Goal: Communication & Community: Answer question/provide support

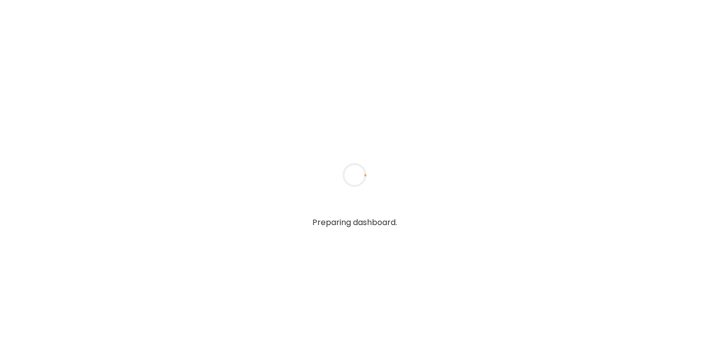
type textarea "**********"
type input "**********"
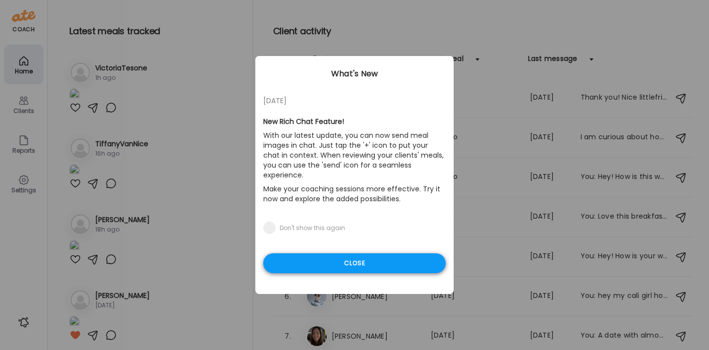
type input "**********"
click at [326, 257] on div "Close" at bounding box center [354, 264] width 183 height 20
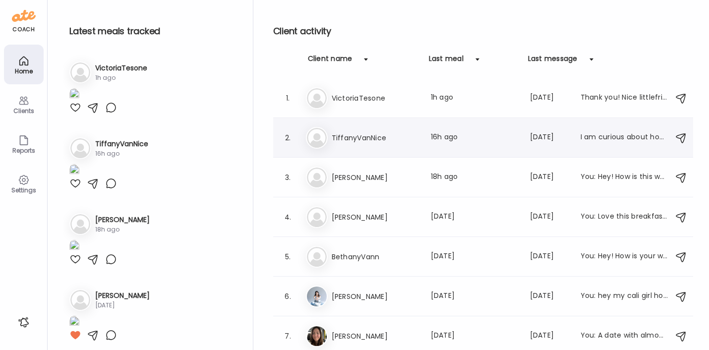
click at [363, 139] on h3 "TiffanyVanNice" at bounding box center [375, 138] width 87 height 12
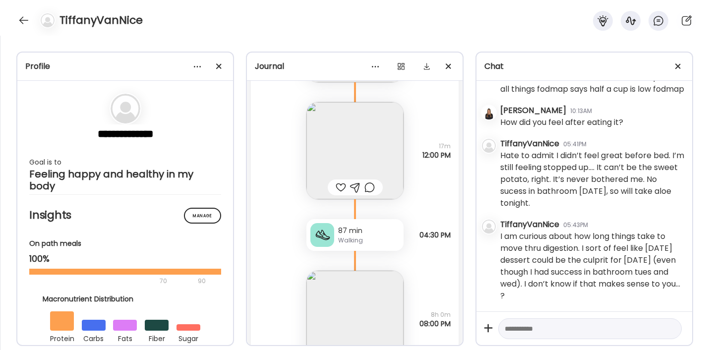
scroll to position [13951, 0]
click at [333, 146] on img at bounding box center [355, 155] width 97 height 97
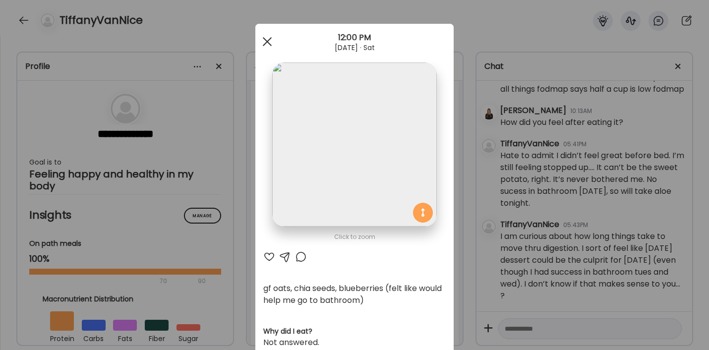
click at [263, 41] on span at bounding box center [267, 41] width 9 height 9
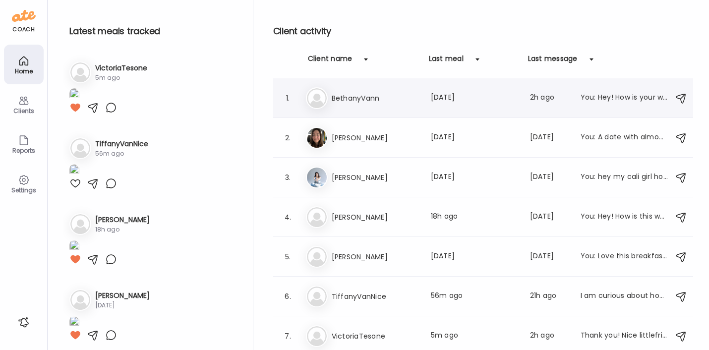
click at [386, 102] on h3 "BethanyVann" at bounding box center [375, 98] width 87 height 12
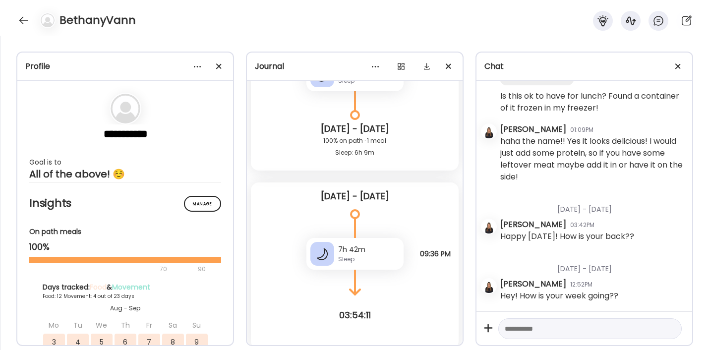
scroll to position [20118, 0]
click at [23, 16] on div at bounding box center [24, 20] width 16 height 16
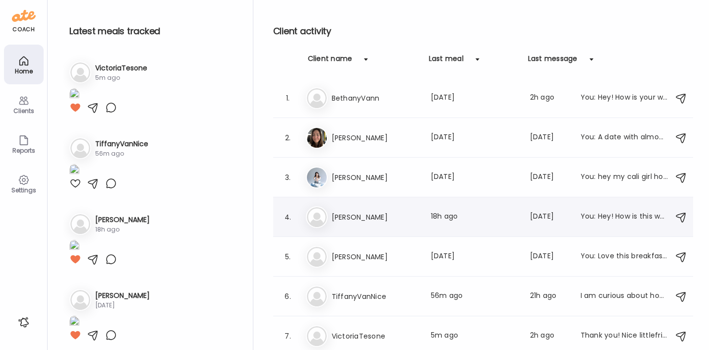
click at [349, 215] on h3 "[PERSON_NAME]" at bounding box center [375, 217] width 87 height 12
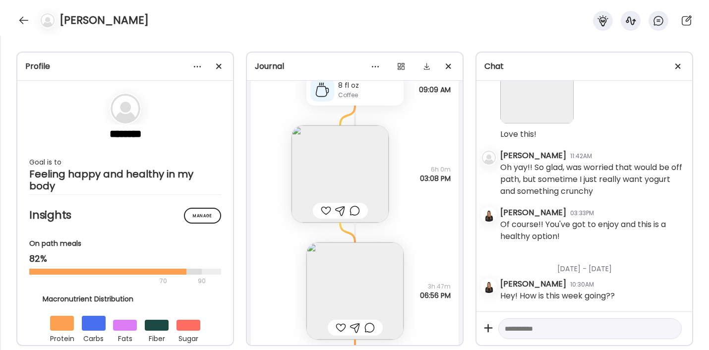
scroll to position [22971, 0]
click at [319, 168] on img at bounding box center [340, 173] width 97 height 97
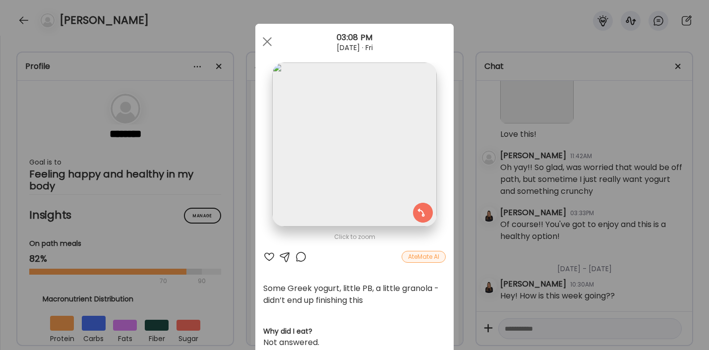
click at [262, 265] on div "Click to zoom AteMate AI Some Greek yogurt, little PB, a little granola - didn’…" at bounding box center [355, 323] width 198 height 598
click at [265, 257] on div at bounding box center [269, 257] width 12 height 12
click at [265, 44] on div at bounding box center [267, 42] width 20 height 20
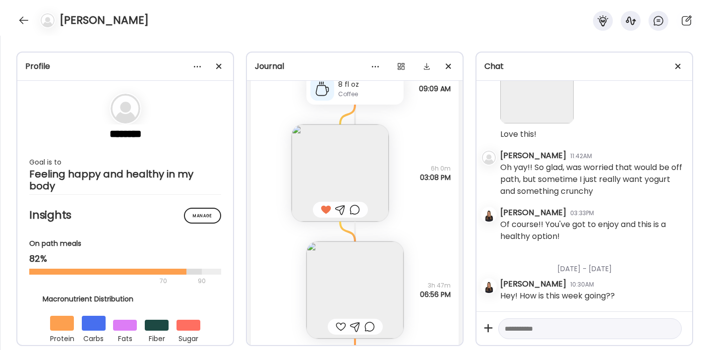
click at [349, 291] on img at bounding box center [355, 290] width 97 height 97
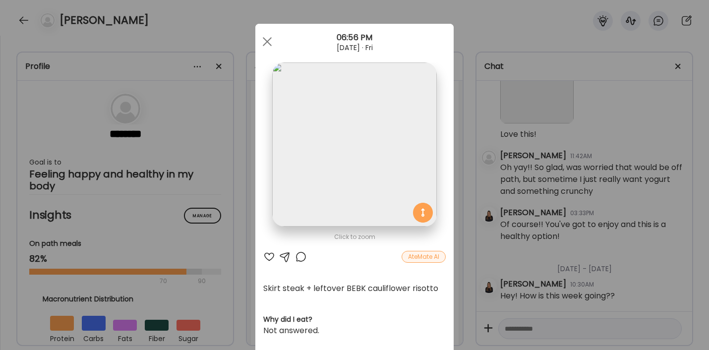
click at [265, 257] on div at bounding box center [269, 257] width 12 height 12
click at [263, 38] on div at bounding box center [267, 42] width 20 height 20
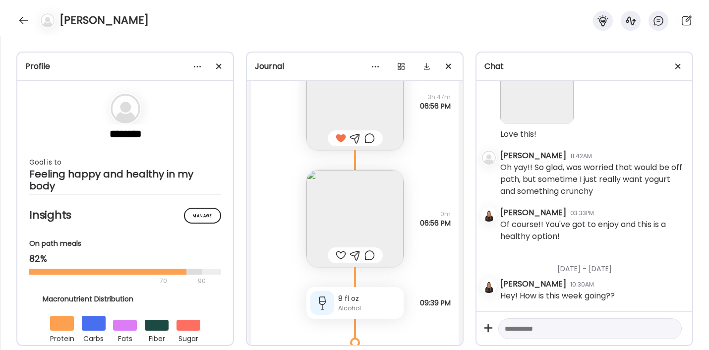
scroll to position [23161, 0]
click at [322, 212] on img at bounding box center [355, 216] width 97 height 97
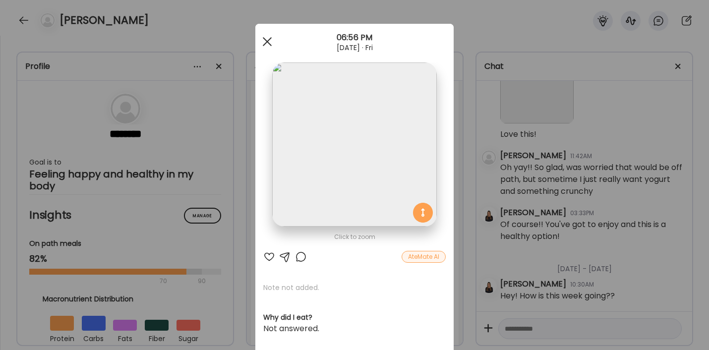
click at [268, 39] on div at bounding box center [267, 42] width 20 height 20
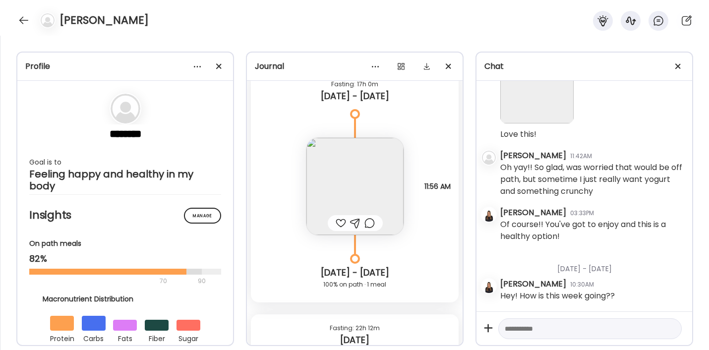
scroll to position [23500, 0]
click at [326, 180] on img at bounding box center [355, 185] width 97 height 97
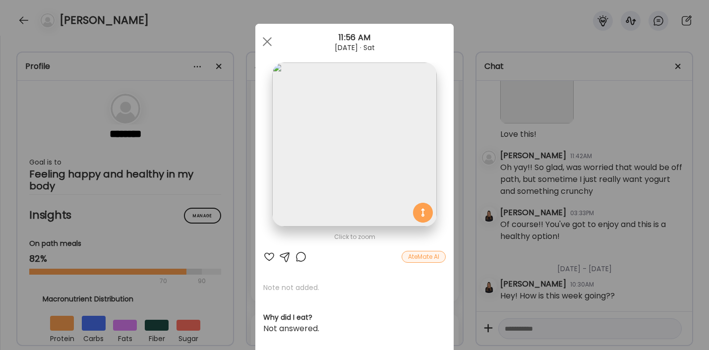
click at [267, 258] on div at bounding box center [269, 257] width 12 height 12
click at [263, 38] on div at bounding box center [267, 42] width 20 height 20
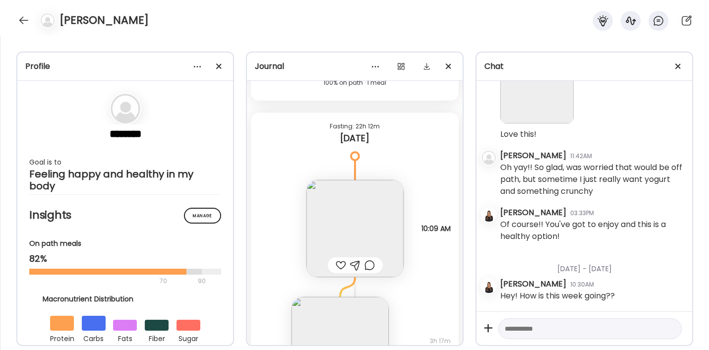
scroll to position [23717, 0]
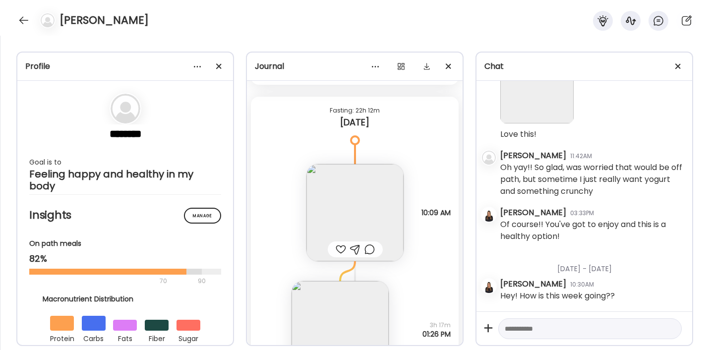
click at [342, 207] on img at bounding box center [355, 212] width 97 height 97
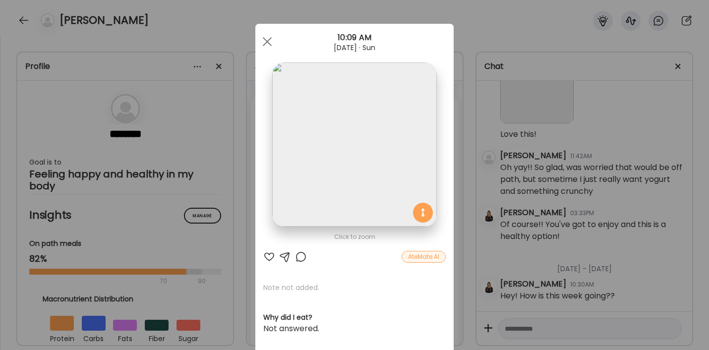
click at [266, 255] on div at bounding box center [269, 257] width 12 height 12
click at [269, 35] on div at bounding box center [267, 42] width 20 height 20
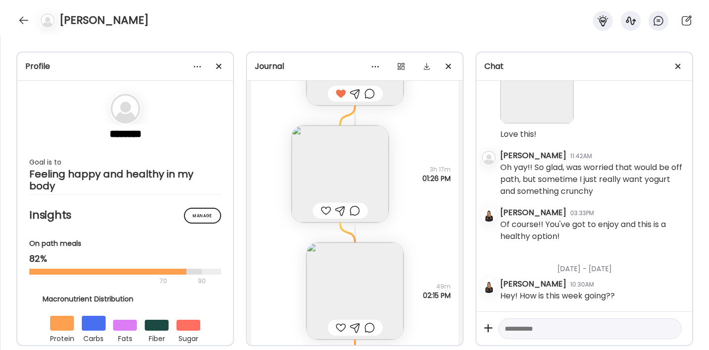
scroll to position [23875, 0]
click at [311, 170] on img at bounding box center [340, 171] width 97 height 97
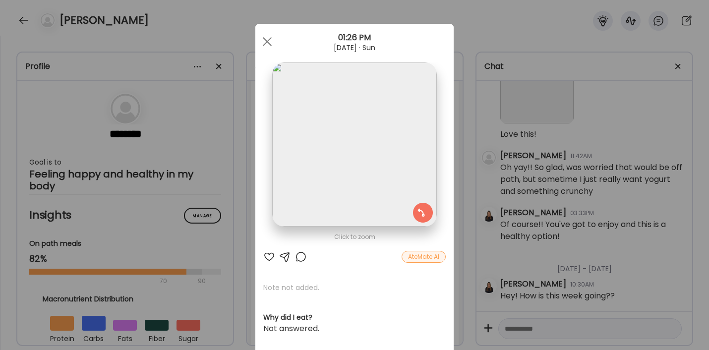
click at [266, 257] on div at bounding box center [269, 257] width 12 height 12
click at [264, 45] on div at bounding box center [267, 42] width 20 height 20
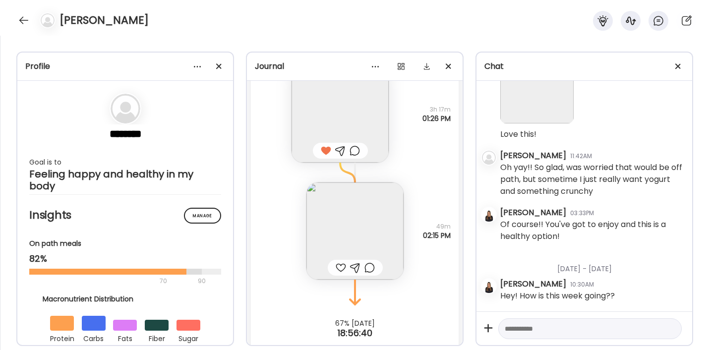
scroll to position [23951, 0]
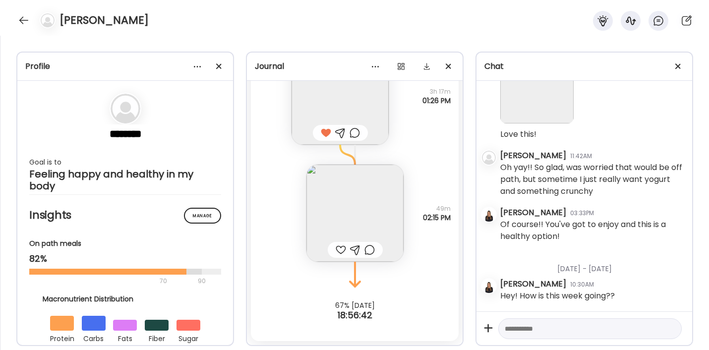
click at [334, 213] on img at bounding box center [355, 213] width 97 height 97
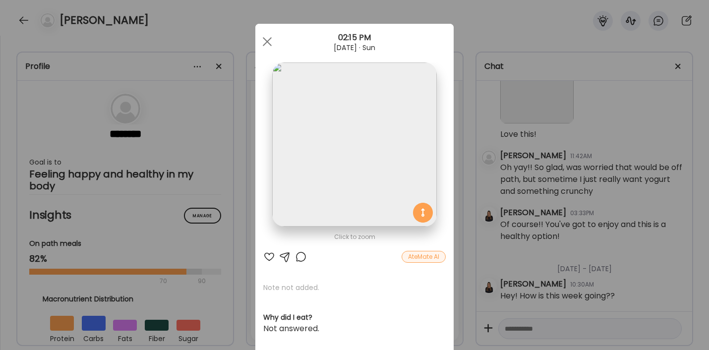
click at [282, 258] on div at bounding box center [285, 257] width 12 height 12
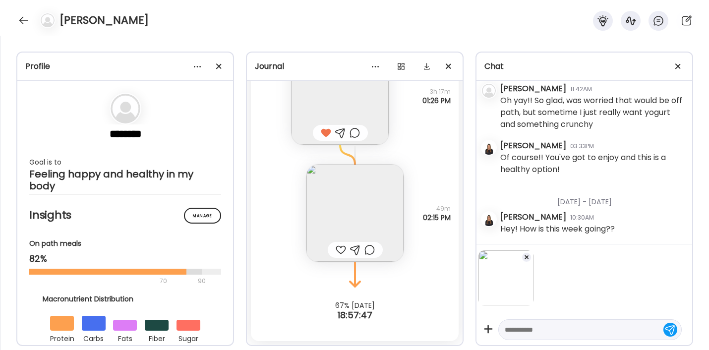
click at [569, 331] on textarea at bounding box center [581, 330] width 153 height 12
type textarea "**********"
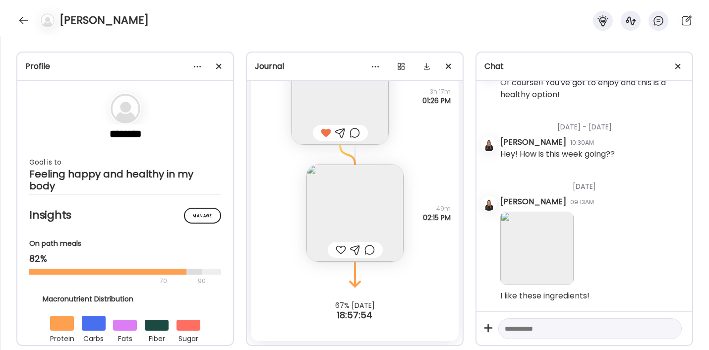
scroll to position [17441, 0]
click at [336, 250] on div at bounding box center [341, 250] width 10 height 12
click at [23, 20] on div at bounding box center [24, 20] width 16 height 16
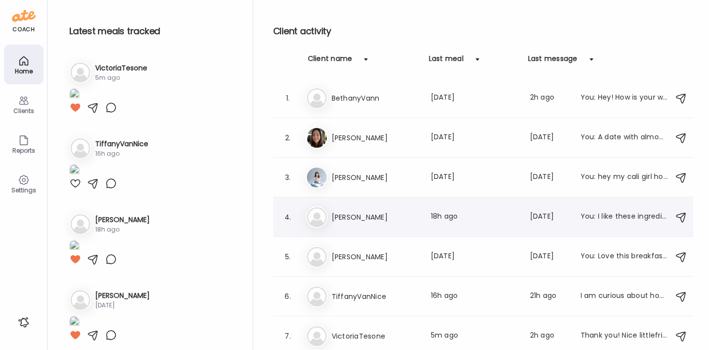
click at [350, 206] on div "Ma [PERSON_NAME] Last meal: 18h ago Last message: [DATE] You: I like these ingr…" at bounding box center [485, 217] width 358 height 22
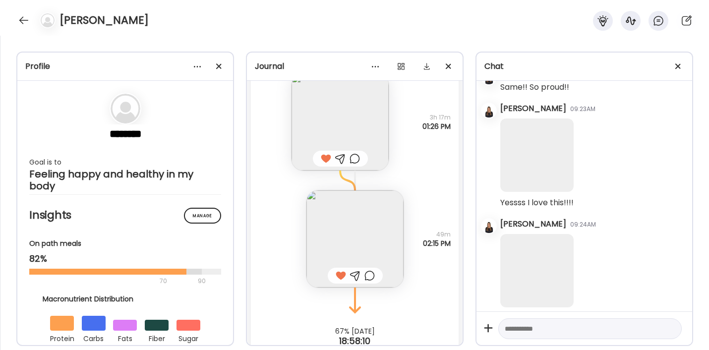
scroll to position [23913, 0]
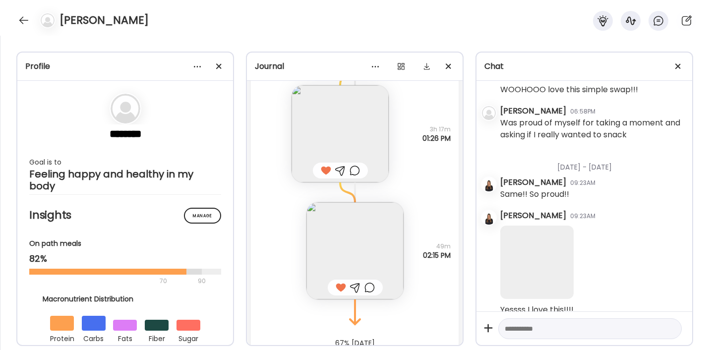
click at [529, 326] on textarea at bounding box center [581, 329] width 153 height 12
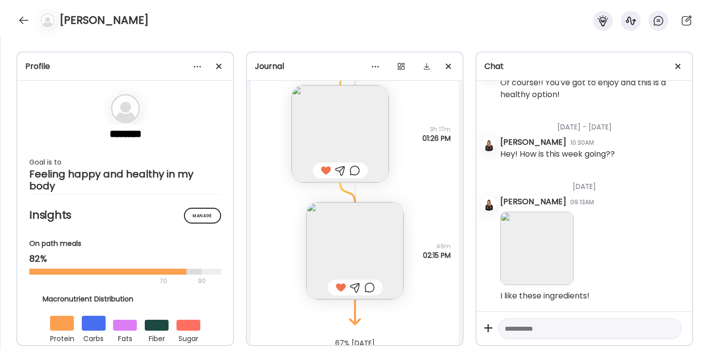
scroll to position [17441, 0]
click at [519, 329] on textarea at bounding box center [581, 329] width 153 height 12
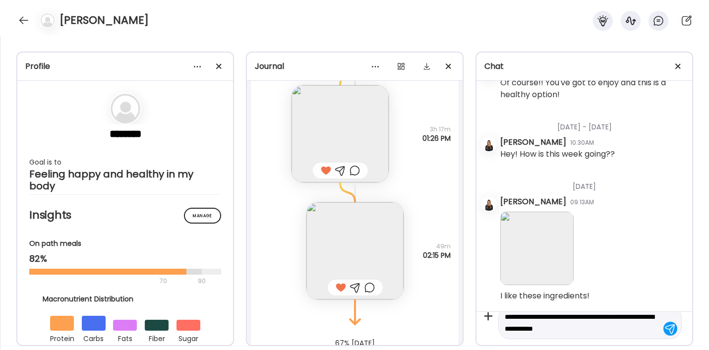
type textarea "**********"
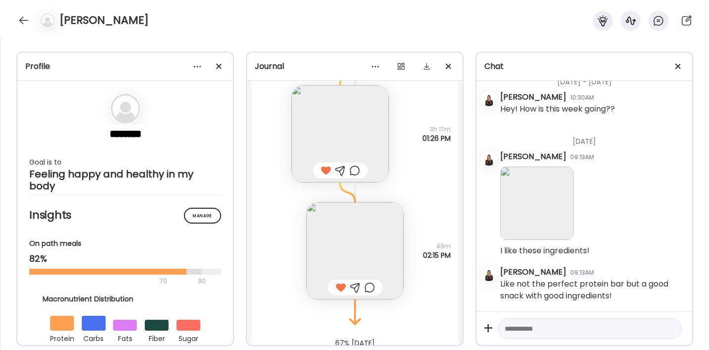
scroll to position [17486, 0]
click at [25, 22] on div at bounding box center [24, 20] width 16 height 16
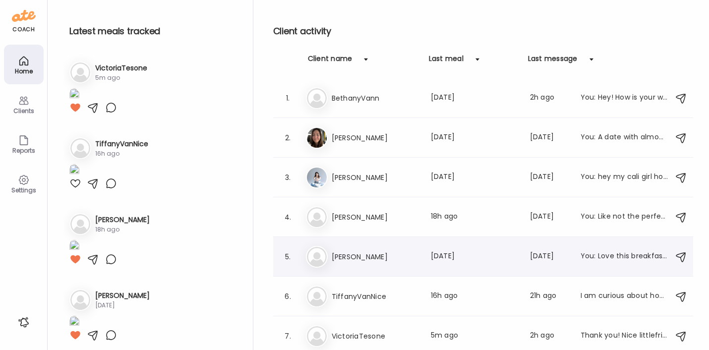
click at [362, 261] on h3 "[PERSON_NAME]" at bounding box center [375, 257] width 87 height 12
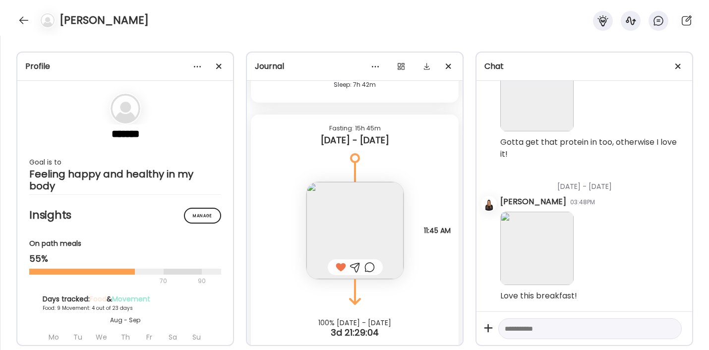
scroll to position [11722, 0]
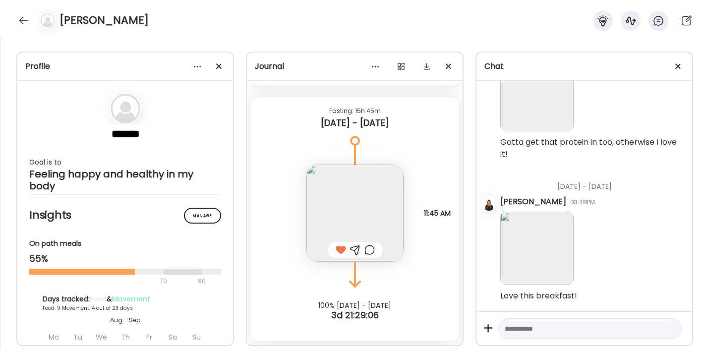
click at [516, 324] on textarea at bounding box center [581, 329] width 153 height 12
type textarea "**********"
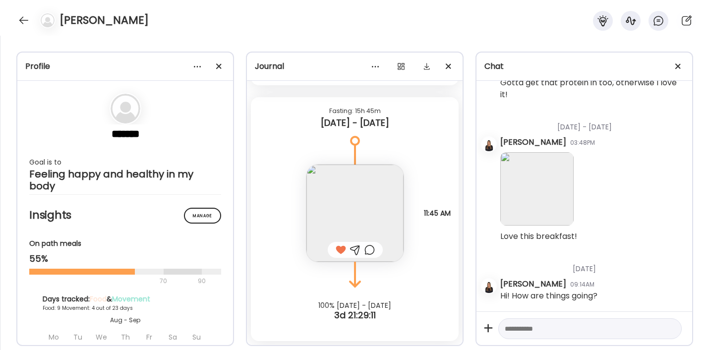
scroll to position [18046, 0]
click at [27, 15] on div at bounding box center [24, 20] width 16 height 16
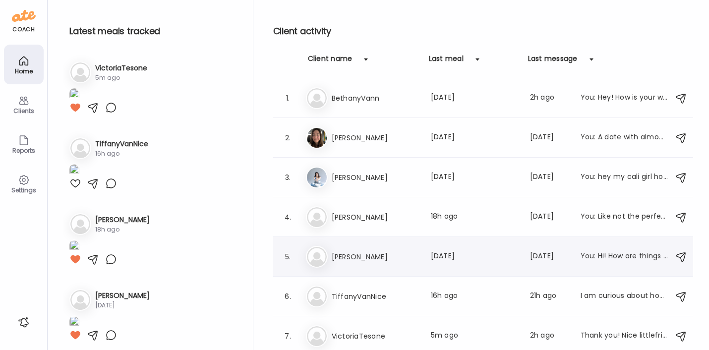
scroll to position [1, 0]
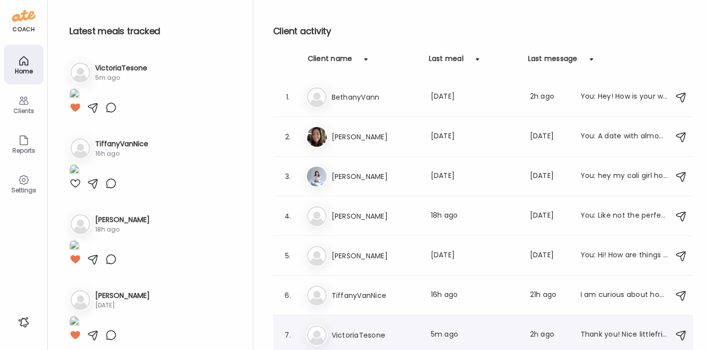
click at [389, 341] on h3 "VictoriaTesone" at bounding box center [375, 335] width 87 height 12
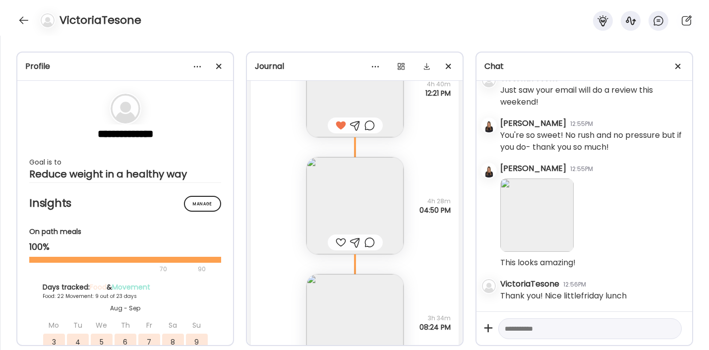
scroll to position [21539, 0]
click at [337, 242] on div at bounding box center [341, 241] width 10 height 12
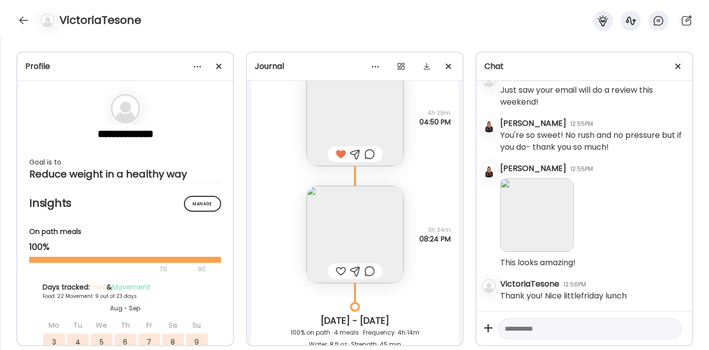
click at [337, 242] on img at bounding box center [355, 234] width 97 height 97
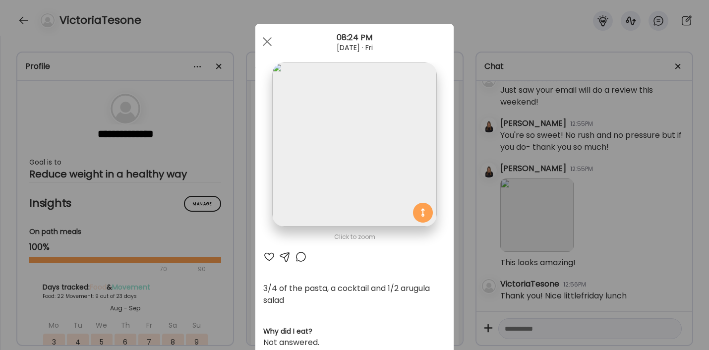
click at [267, 256] on div at bounding box center [269, 257] width 12 height 12
click at [282, 257] on div at bounding box center [285, 257] width 12 height 12
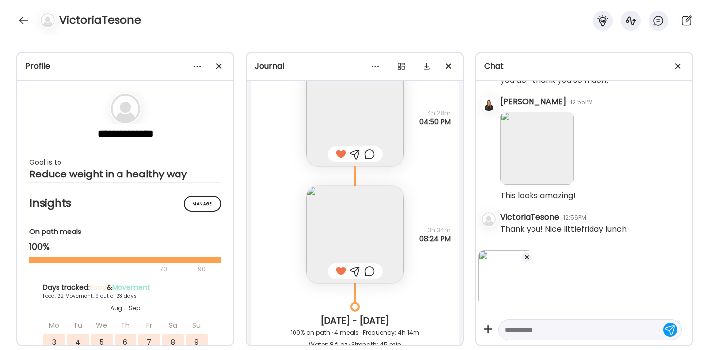
click at [540, 331] on textarea at bounding box center [581, 330] width 153 height 12
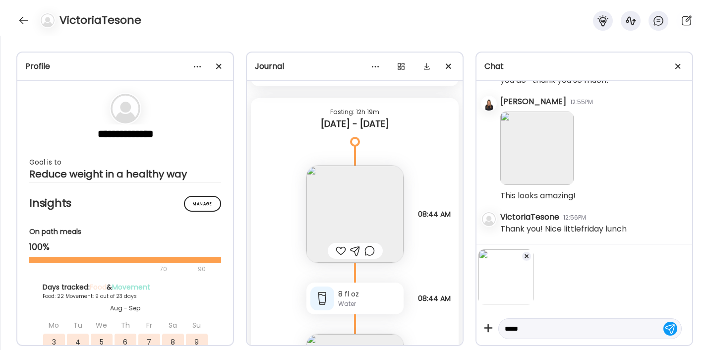
scroll to position [21920, 0]
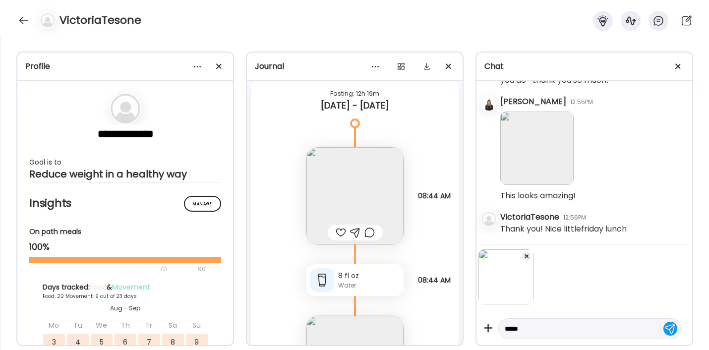
click at [347, 191] on img at bounding box center [355, 195] width 97 height 97
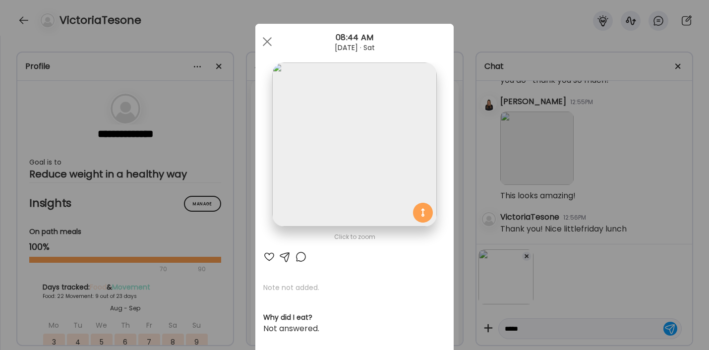
click at [269, 254] on div at bounding box center [269, 257] width 12 height 12
click at [263, 45] on div at bounding box center [267, 42] width 20 height 20
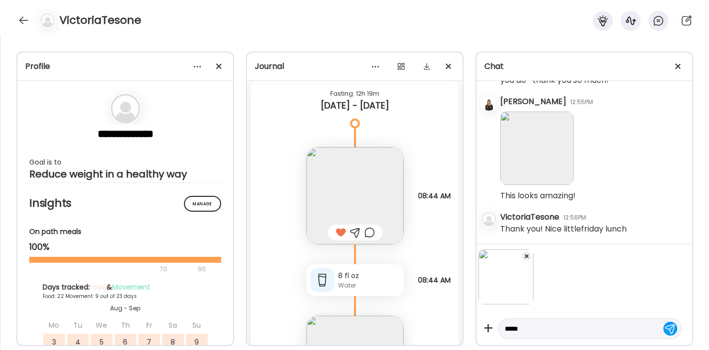
click at [535, 324] on textarea "****" at bounding box center [581, 329] width 153 height 12
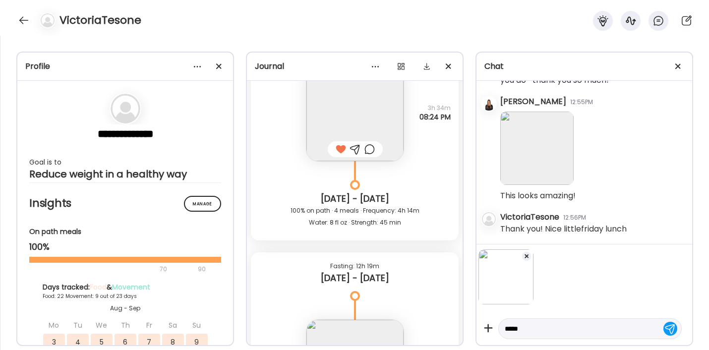
scroll to position [21745, 0]
click at [356, 119] on img at bounding box center [355, 114] width 97 height 97
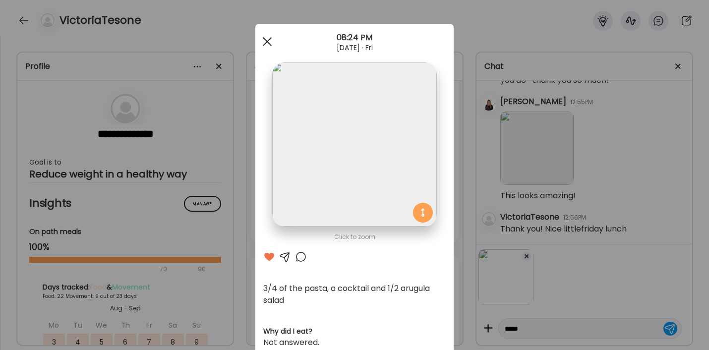
click at [264, 45] on div at bounding box center [267, 42] width 20 height 20
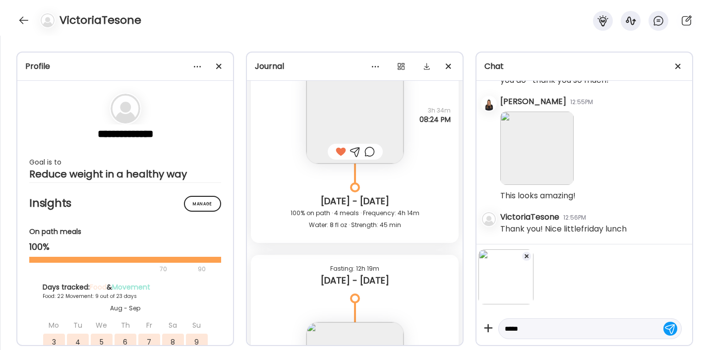
click at [531, 329] on textarea "****" at bounding box center [581, 329] width 153 height 12
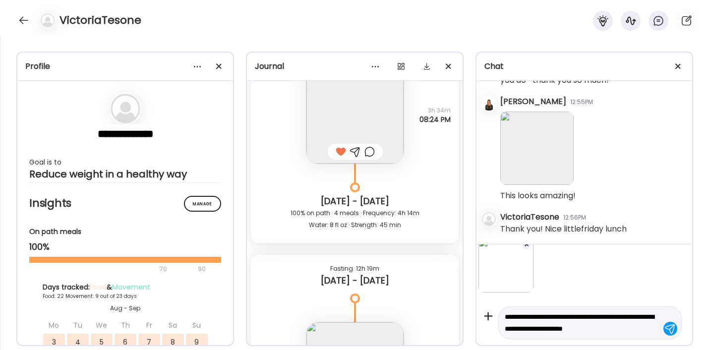
scroll to position [25, 0]
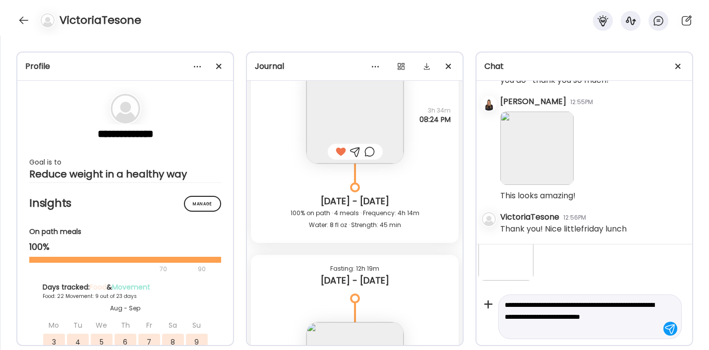
type textarea "**********"
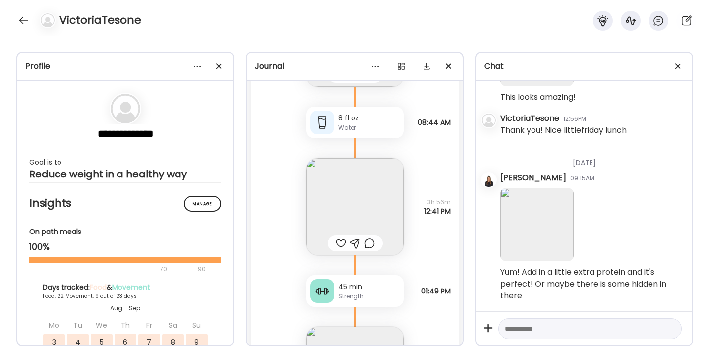
scroll to position [22088, 0]
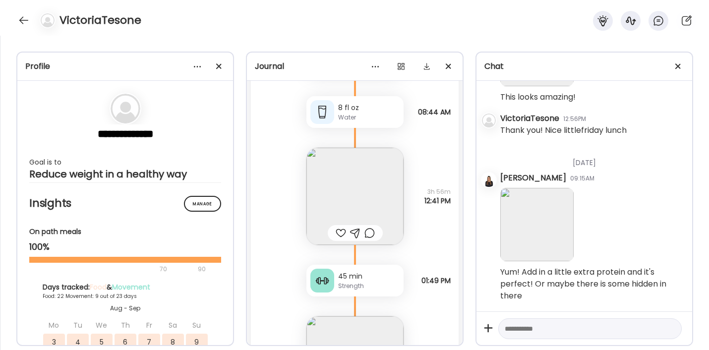
click at [337, 186] on img at bounding box center [355, 196] width 97 height 97
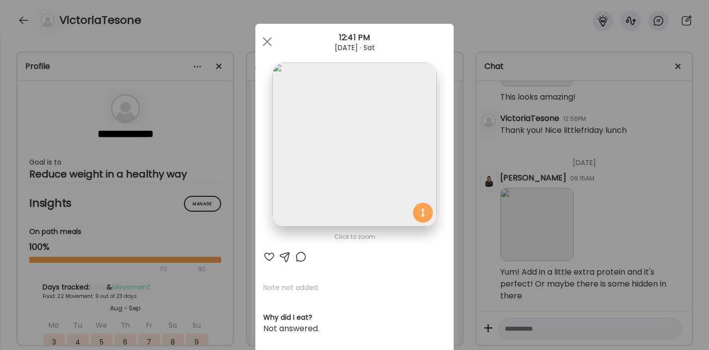
click at [267, 257] on div at bounding box center [269, 257] width 12 height 12
click at [264, 43] on span at bounding box center [267, 41] width 9 height 9
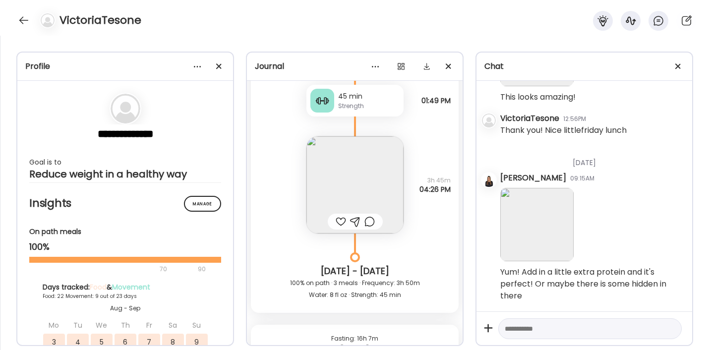
scroll to position [22269, 0]
click at [332, 163] on img at bounding box center [355, 184] width 97 height 97
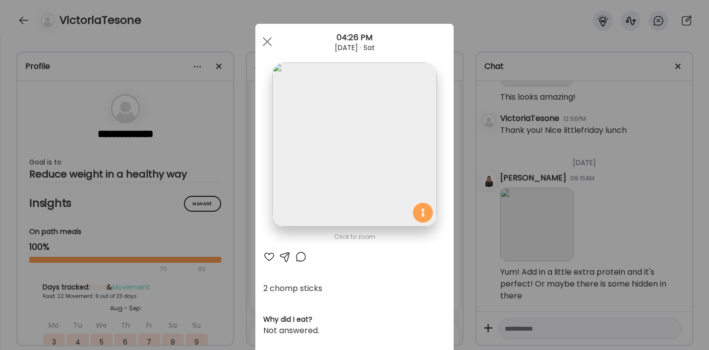
click at [264, 258] on div at bounding box center [269, 257] width 12 height 12
click at [267, 39] on div at bounding box center [267, 42] width 20 height 20
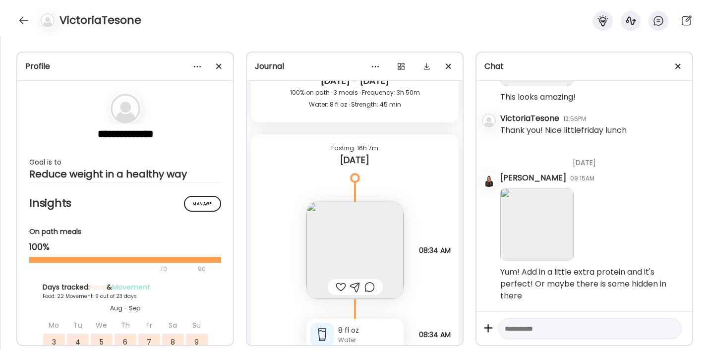
scroll to position [22462, 0]
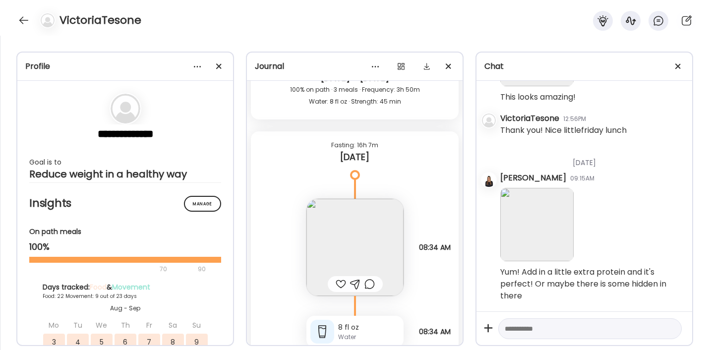
click at [340, 251] on img at bounding box center [355, 247] width 97 height 97
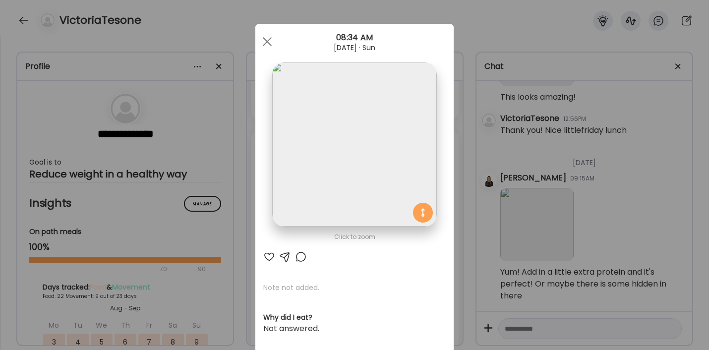
click at [266, 257] on div at bounding box center [269, 257] width 12 height 12
click at [263, 41] on span at bounding box center [267, 41] width 9 height 9
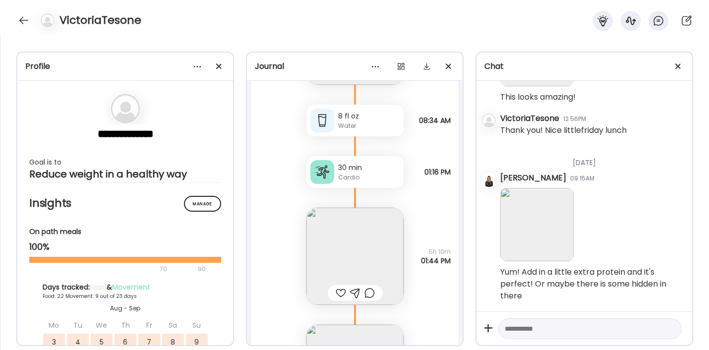
scroll to position [22674, 0]
click at [348, 232] on img at bounding box center [355, 255] width 97 height 97
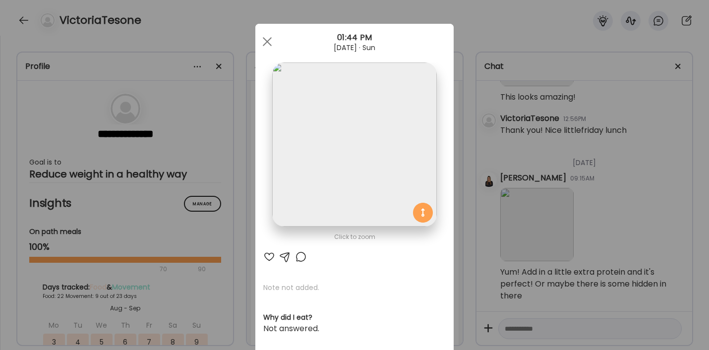
click at [266, 257] on div at bounding box center [269, 257] width 12 height 12
click at [263, 42] on span at bounding box center [267, 41] width 9 height 9
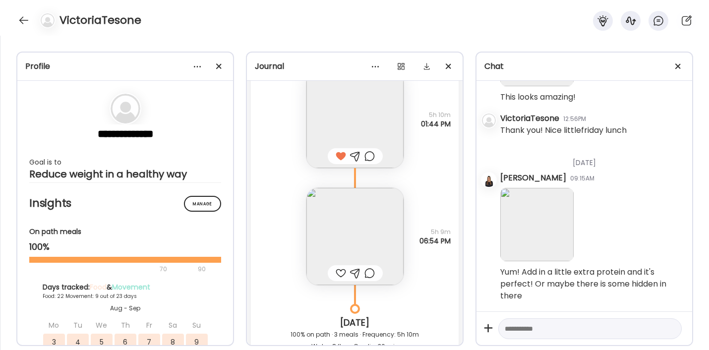
scroll to position [22813, 0]
click at [326, 218] on img at bounding box center [355, 234] width 97 height 97
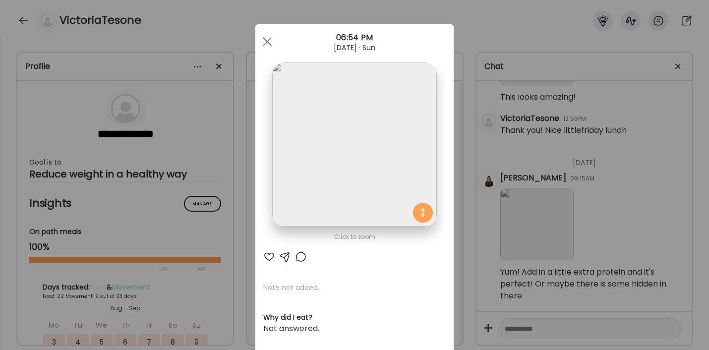
click at [265, 257] on div at bounding box center [269, 257] width 12 height 12
click at [263, 39] on span at bounding box center [267, 41] width 9 height 9
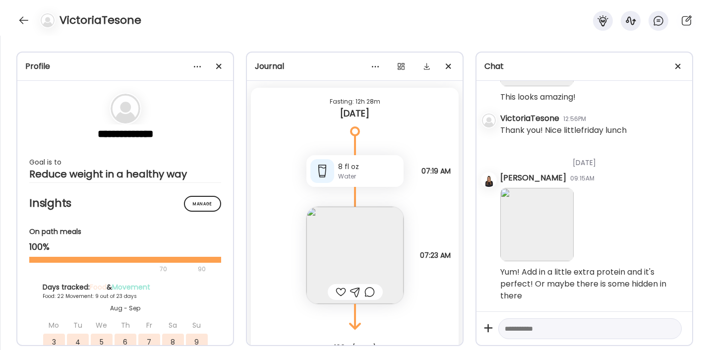
scroll to position [23226, 0]
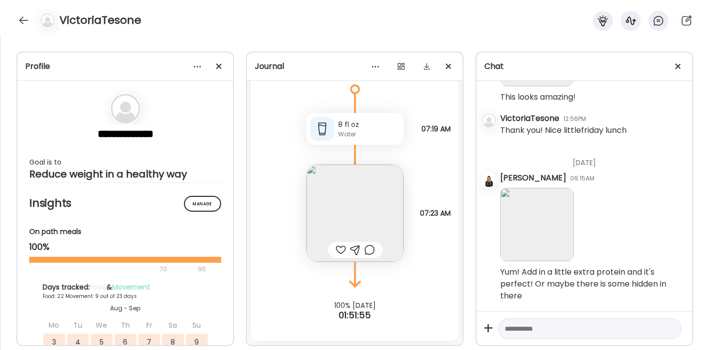
click at [323, 219] on img at bounding box center [355, 213] width 97 height 97
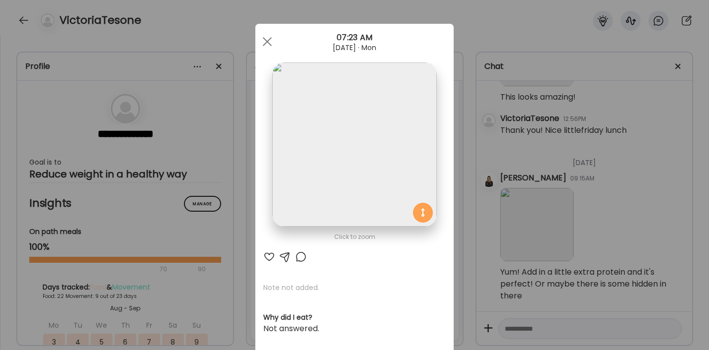
click at [266, 256] on div at bounding box center [269, 257] width 12 height 12
click at [262, 38] on div at bounding box center [267, 42] width 20 height 20
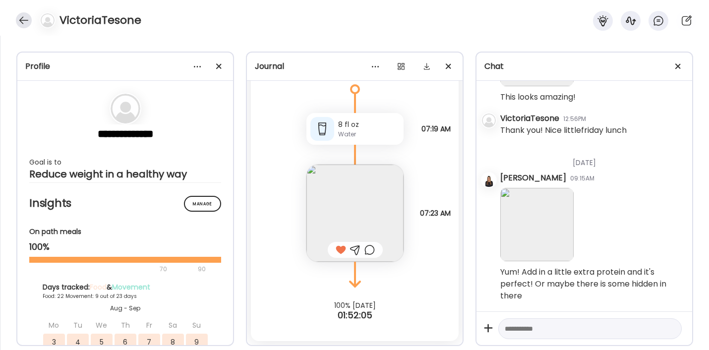
click at [20, 17] on div at bounding box center [24, 20] width 16 height 16
